Goal: Task Accomplishment & Management: Manage account settings

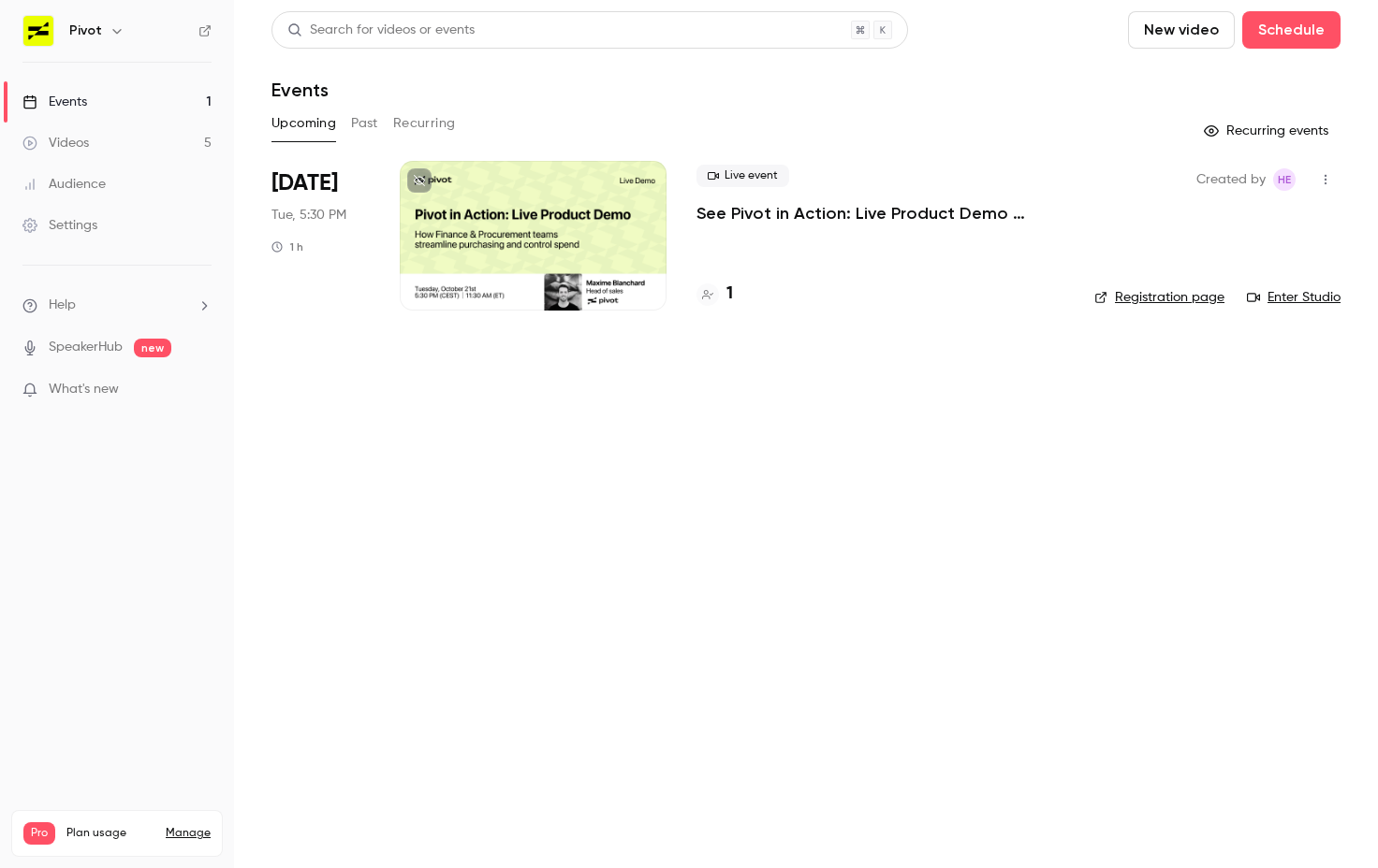
click at [105, 232] on link "Settings" at bounding box center [116, 226] width 234 height 41
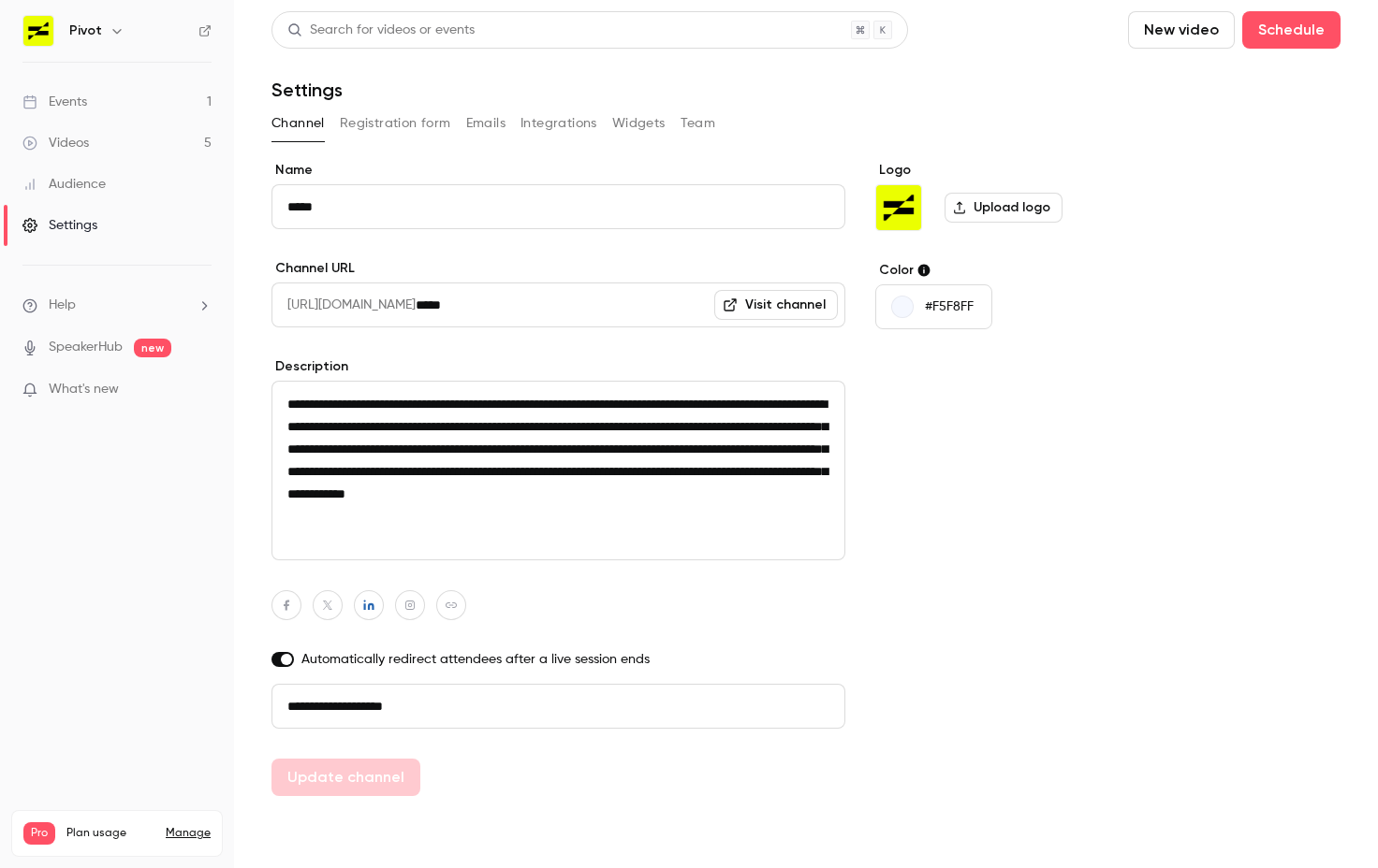
click at [128, 90] on link "Events 1" at bounding box center [116, 102] width 234 height 41
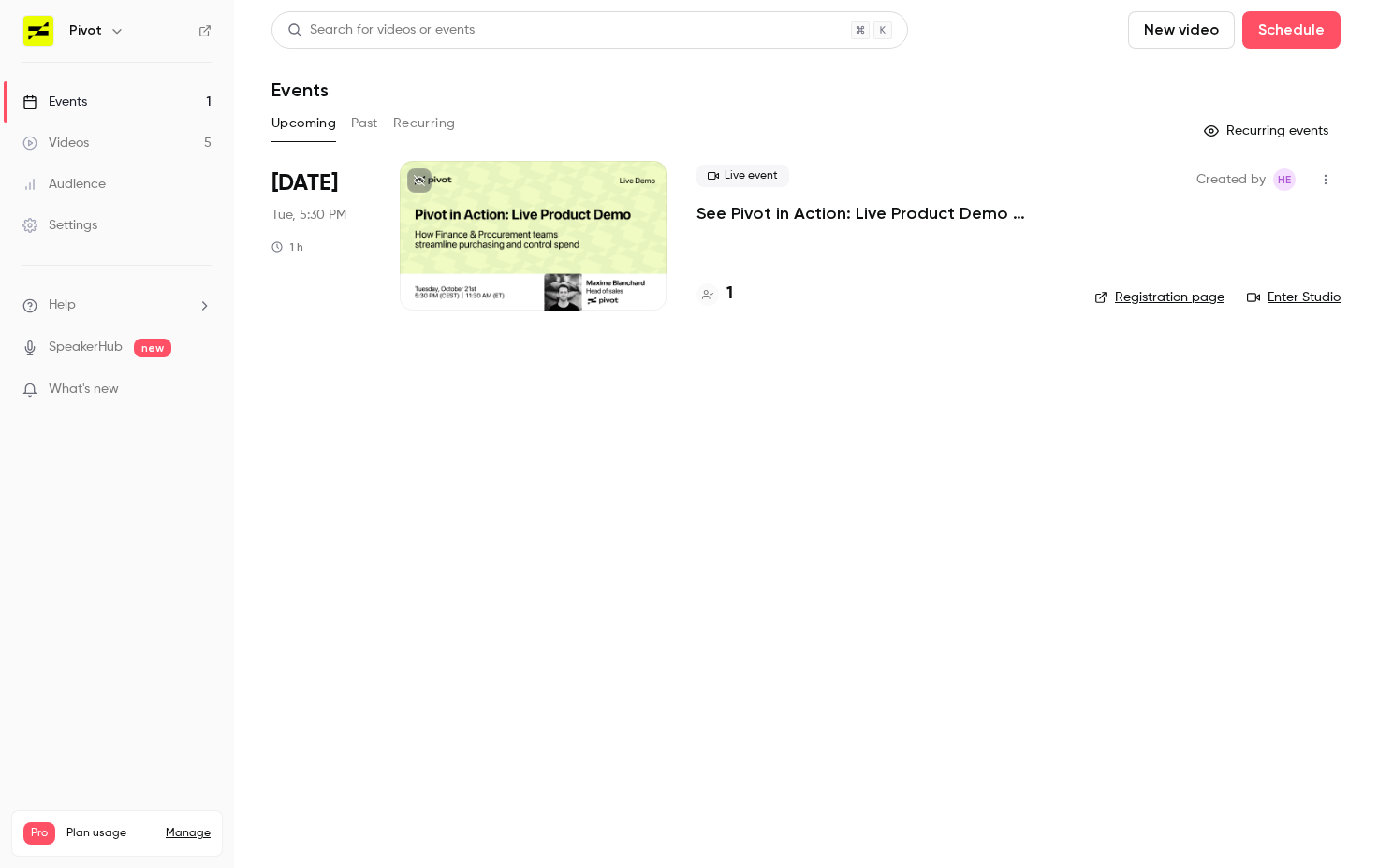
click at [137, 129] on link "Videos 5" at bounding box center [116, 143] width 234 height 41
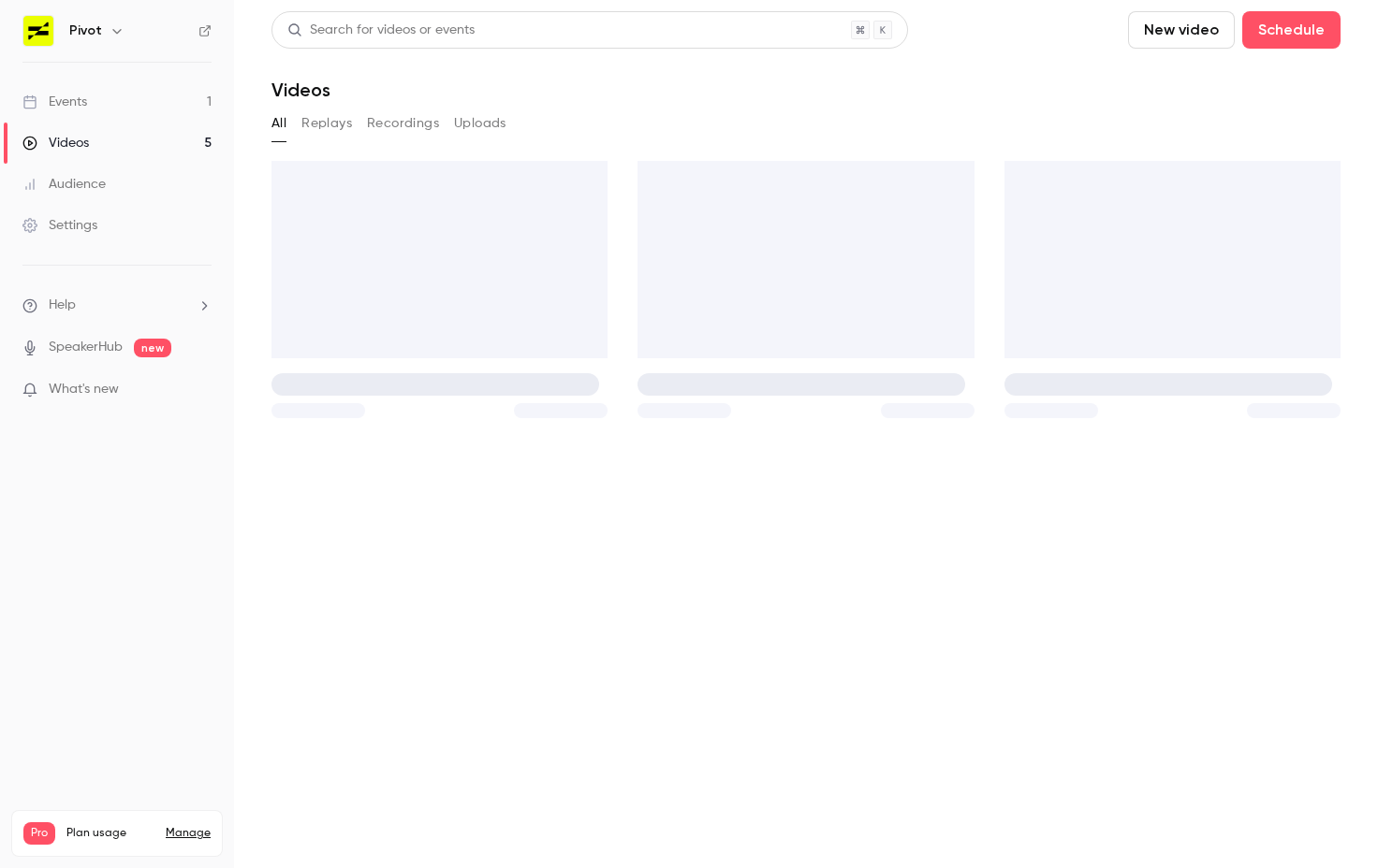
click at [139, 183] on link "Audience" at bounding box center [116, 184] width 234 height 41
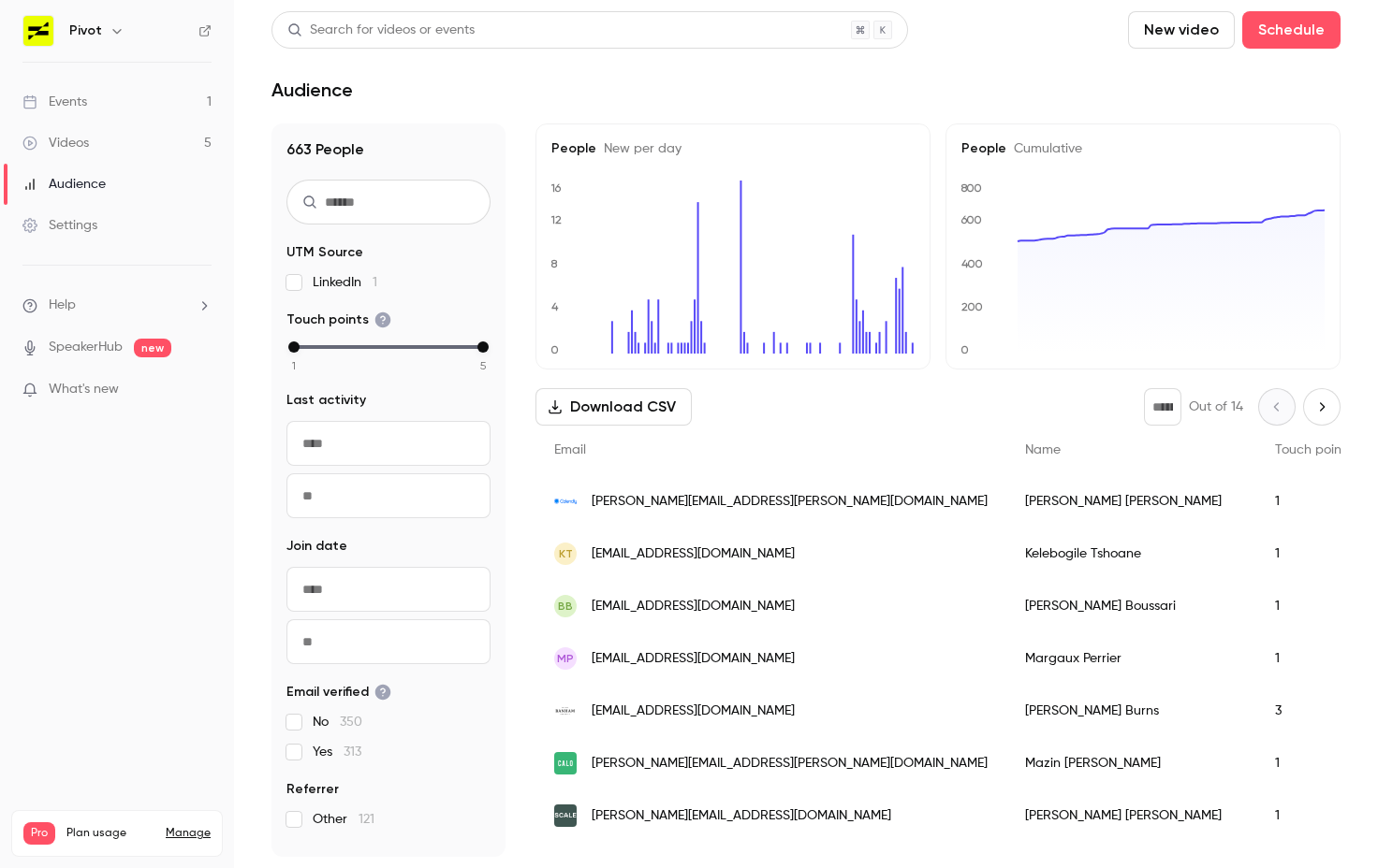
click at [139, 233] on link "Settings" at bounding box center [116, 226] width 234 height 41
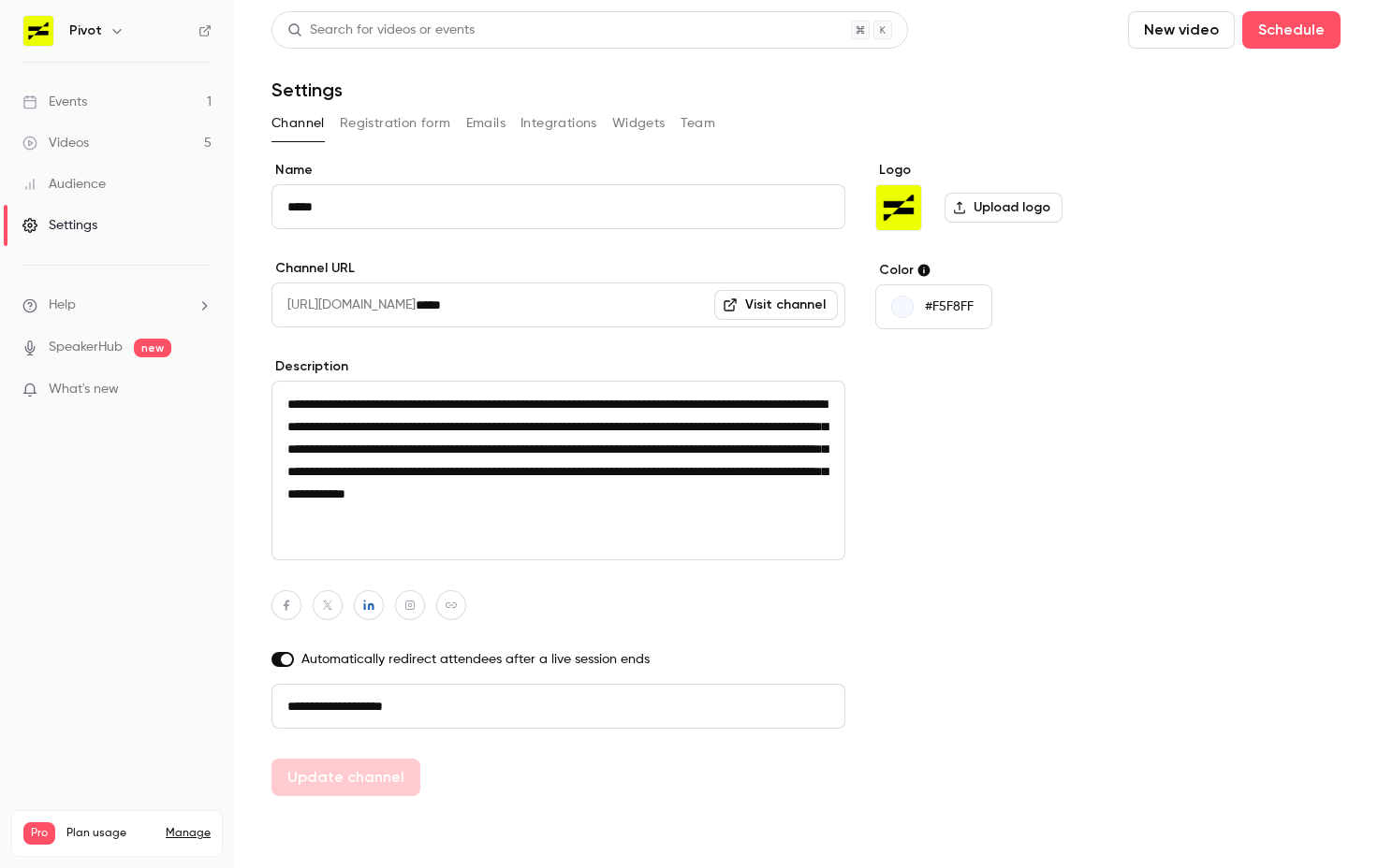
click at [120, 390] on p "What's new" at bounding box center [102, 389] width 159 height 20
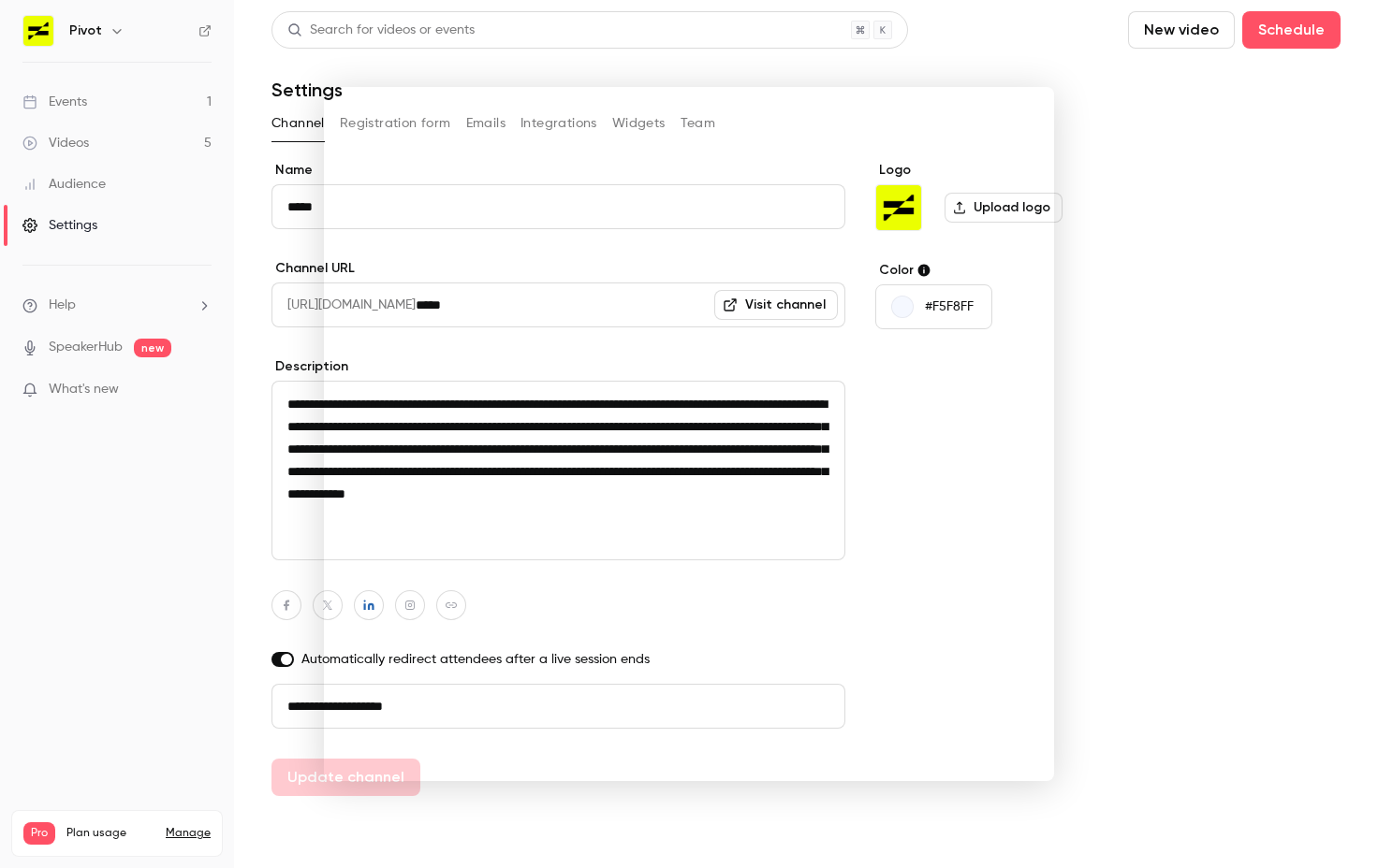
click at [1074, 238] on div at bounding box center [689, 434] width 1378 height 868
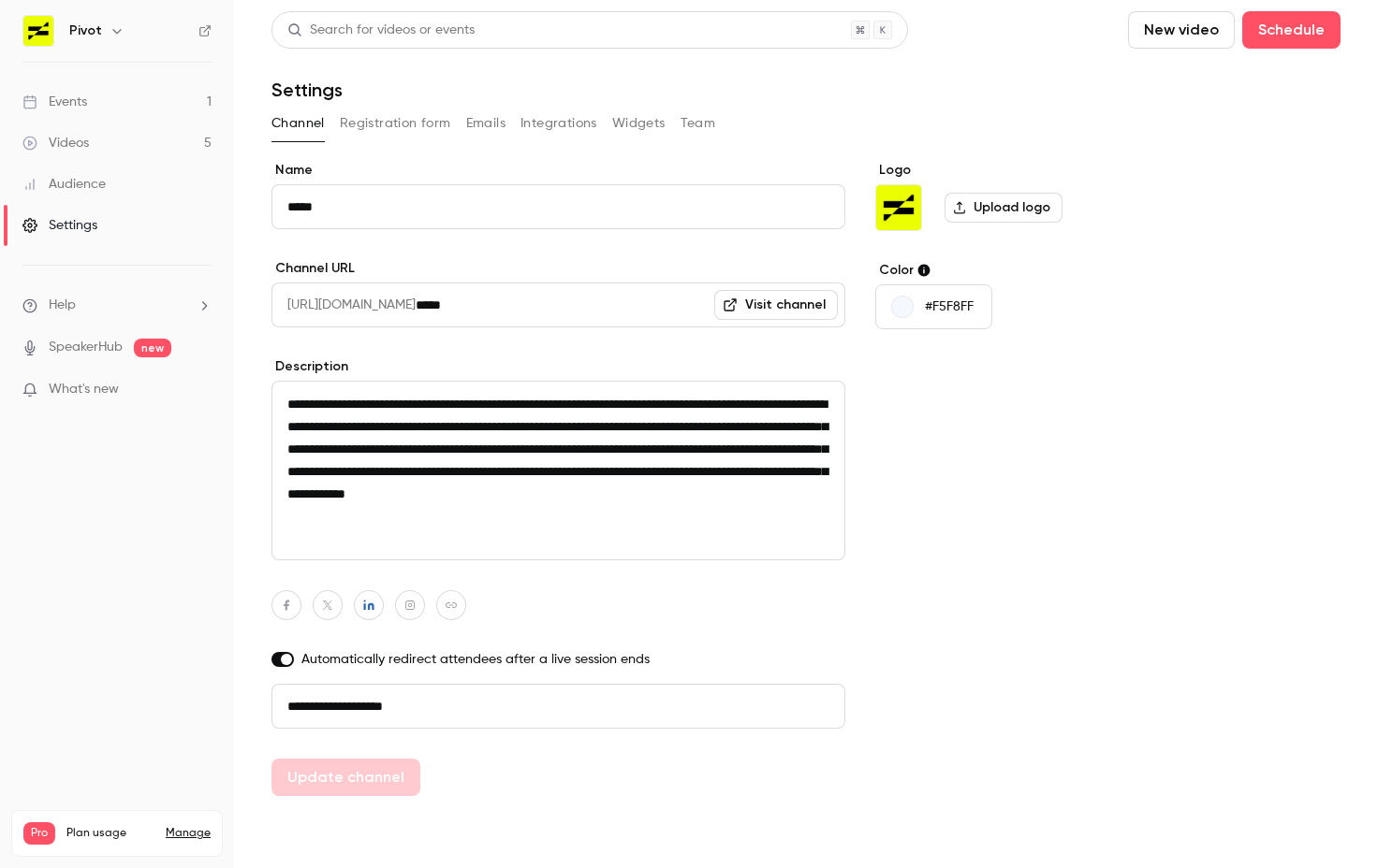
click at [150, 242] on link "Settings" at bounding box center [116, 226] width 234 height 41
click at [112, 184] on link "Audience" at bounding box center [116, 184] width 234 height 41
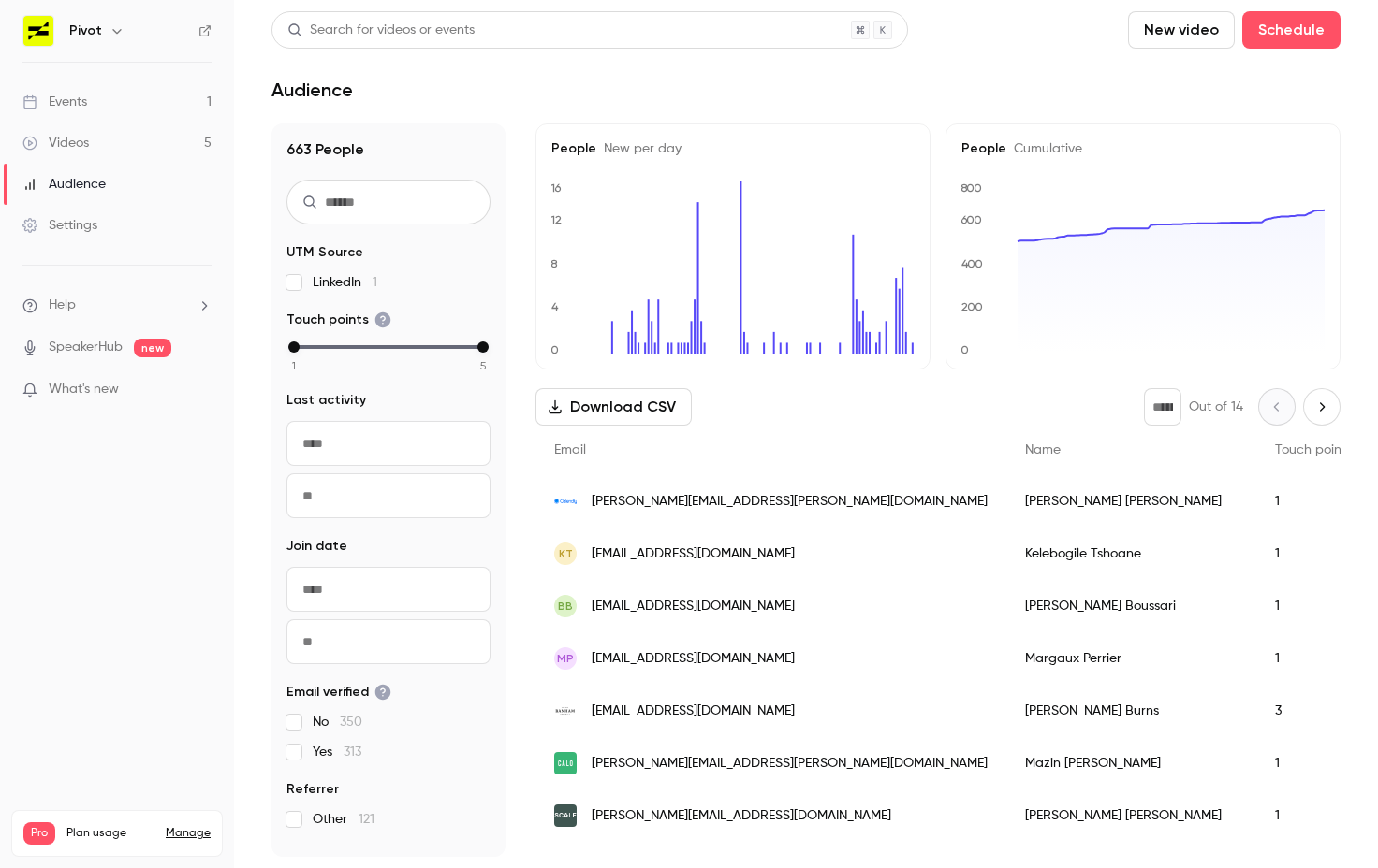
click at [95, 152] on link "Videos 5" at bounding box center [116, 143] width 234 height 41
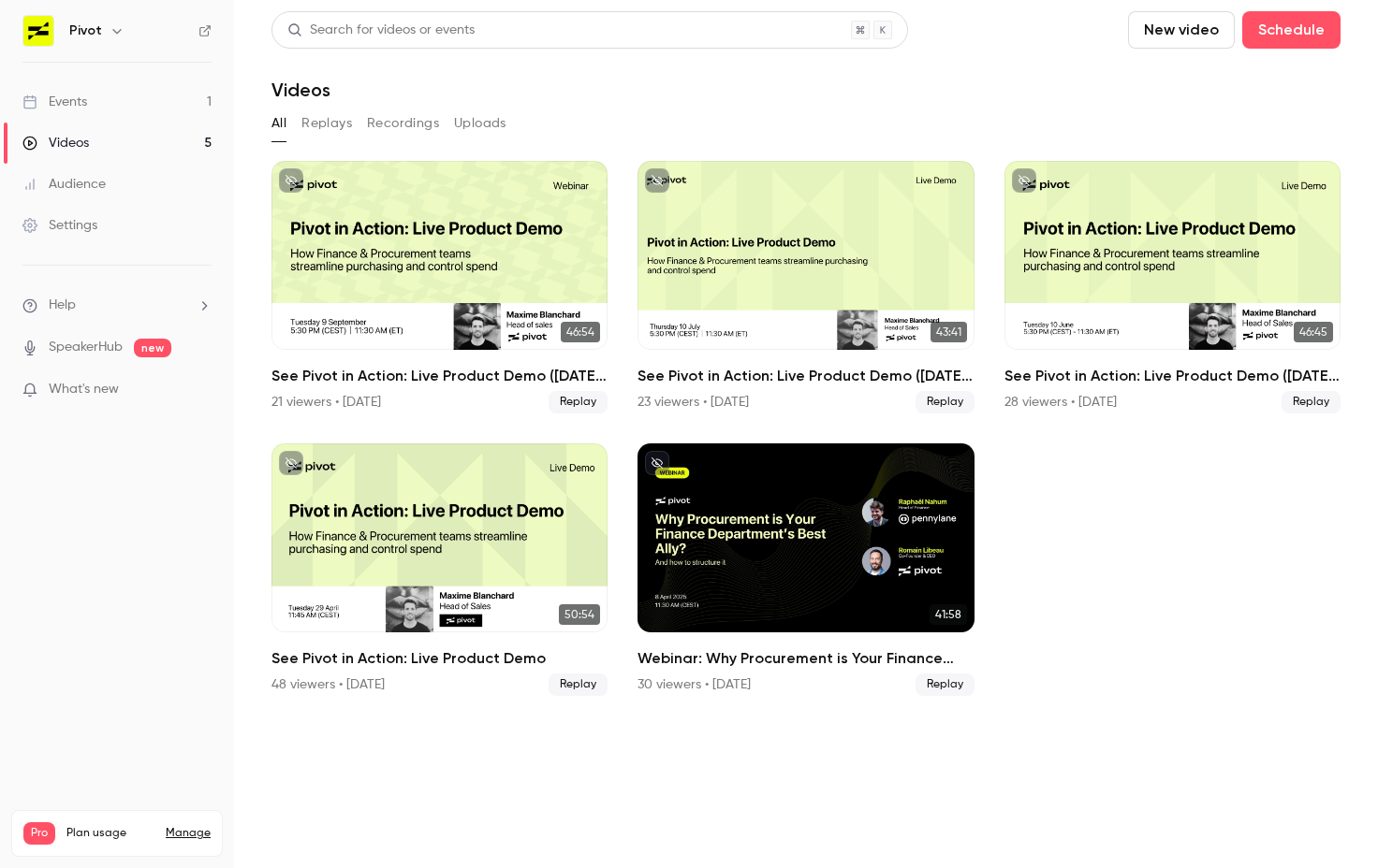
click at [88, 100] on link "Events 1" at bounding box center [116, 102] width 234 height 41
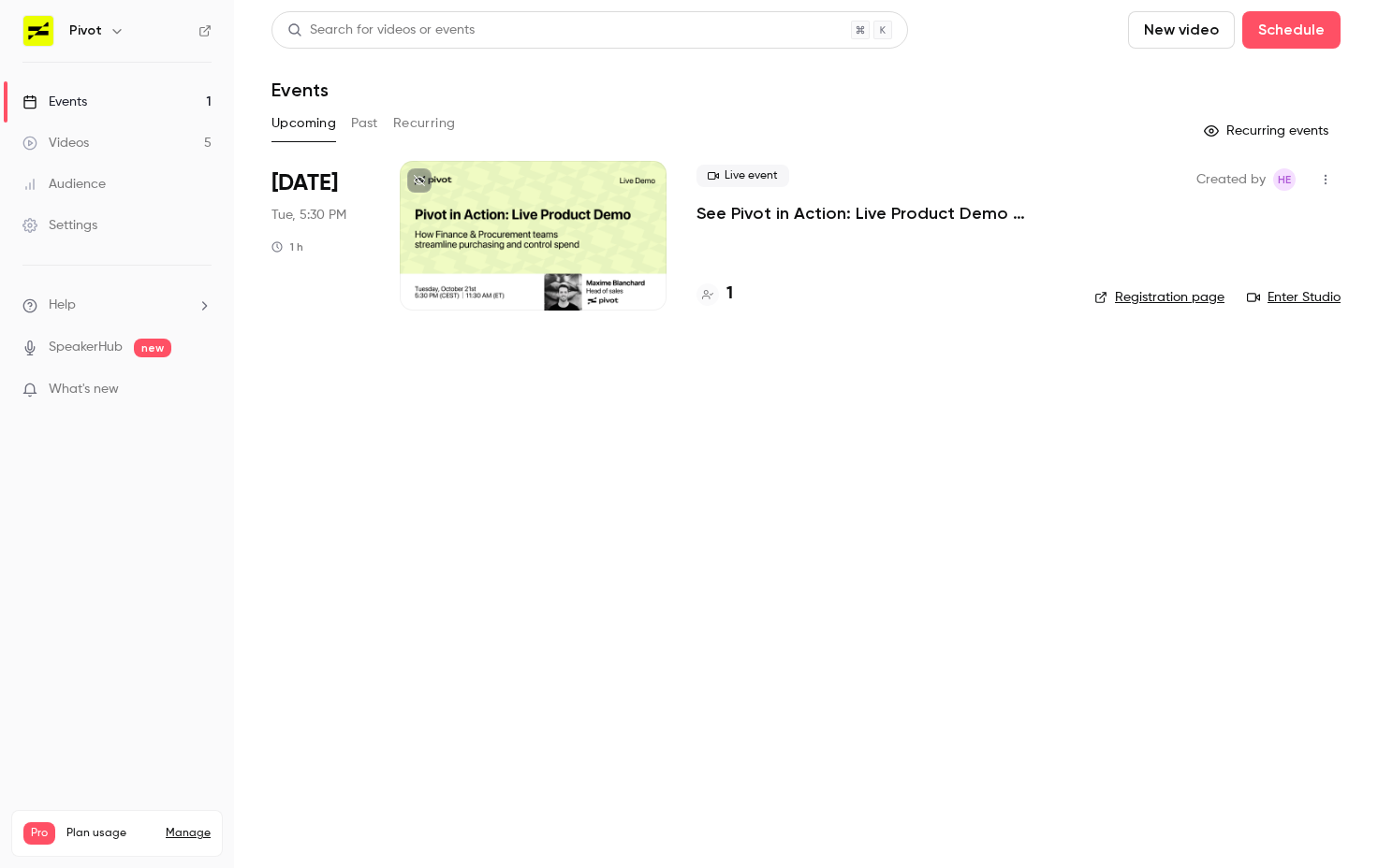
click at [109, 33] on icon "button" at bounding box center [116, 31] width 15 height 15
click at [386, 452] on div at bounding box center [689, 434] width 1378 height 868
click at [90, 33] on h6 "Pivot" at bounding box center [85, 31] width 33 height 19
click at [109, 31] on icon "button" at bounding box center [116, 31] width 15 height 15
click at [95, 176] on div "Billing" at bounding box center [159, 172] width 181 height 19
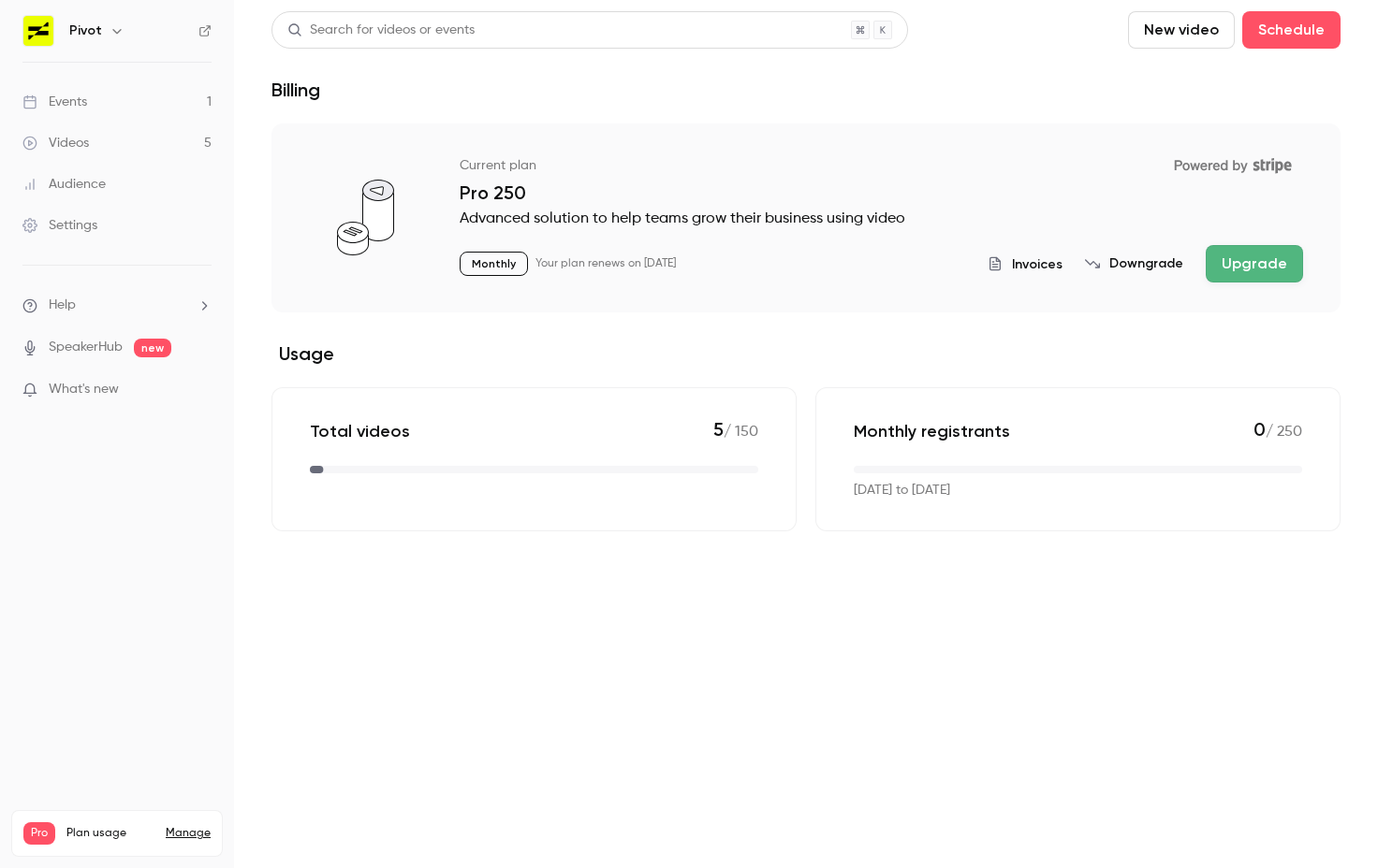
click at [498, 269] on p "Monthly" at bounding box center [493, 263] width 68 height 25
click at [495, 260] on p "Monthly" at bounding box center [493, 263] width 68 height 25
click at [1019, 262] on button "Invoices" at bounding box center [1025, 264] width 75 height 20
